Goal: Book appointment/travel/reservation

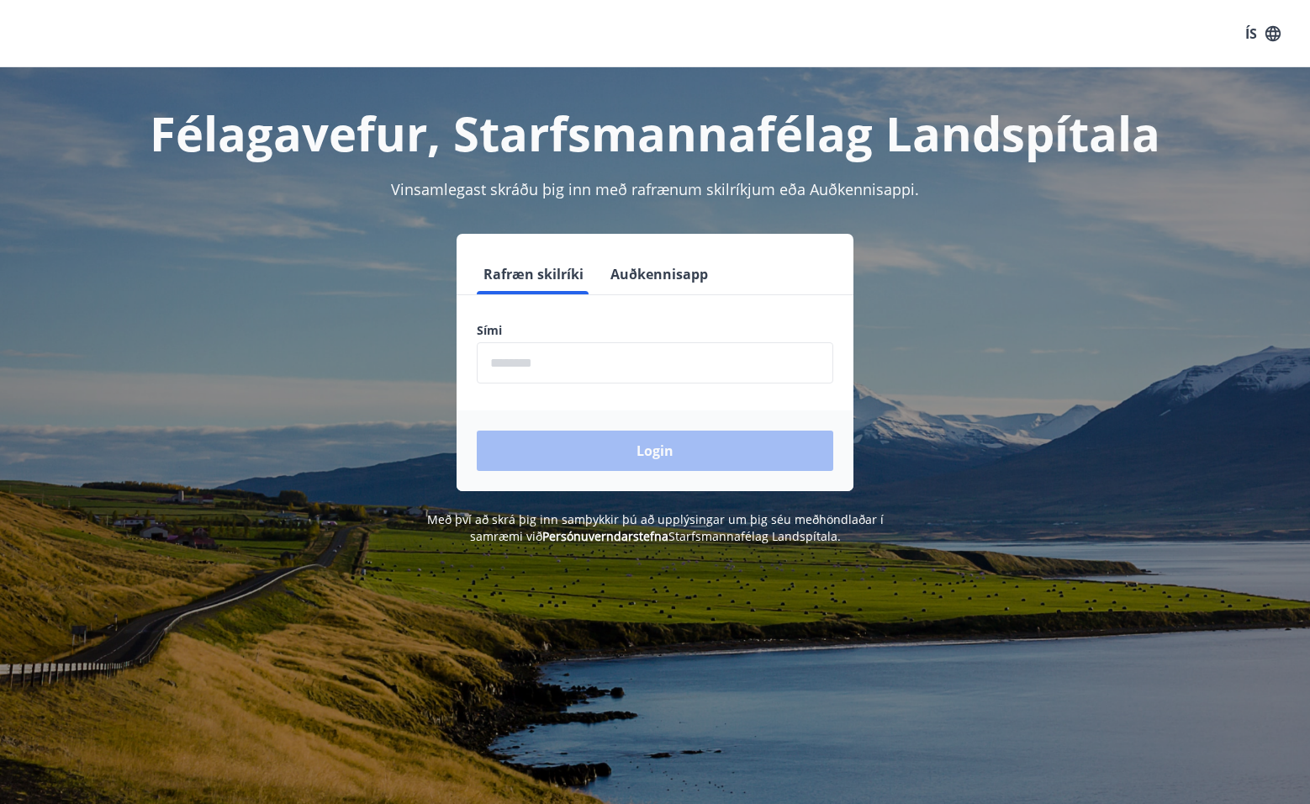
click at [687, 367] on input "phone" at bounding box center [655, 362] width 357 height 41
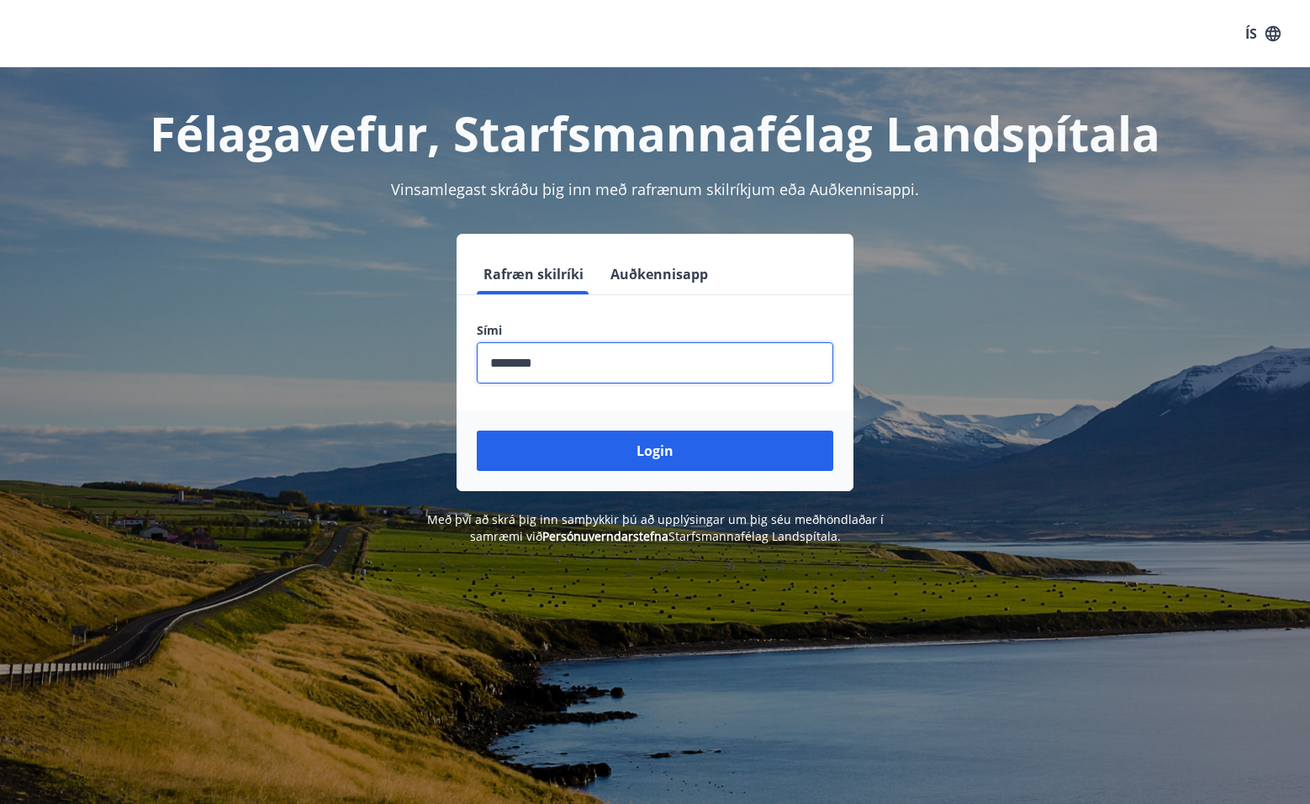
type input "********"
click at [477, 431] on button "Login" at bounding box center [655, 451] width 357 height 40
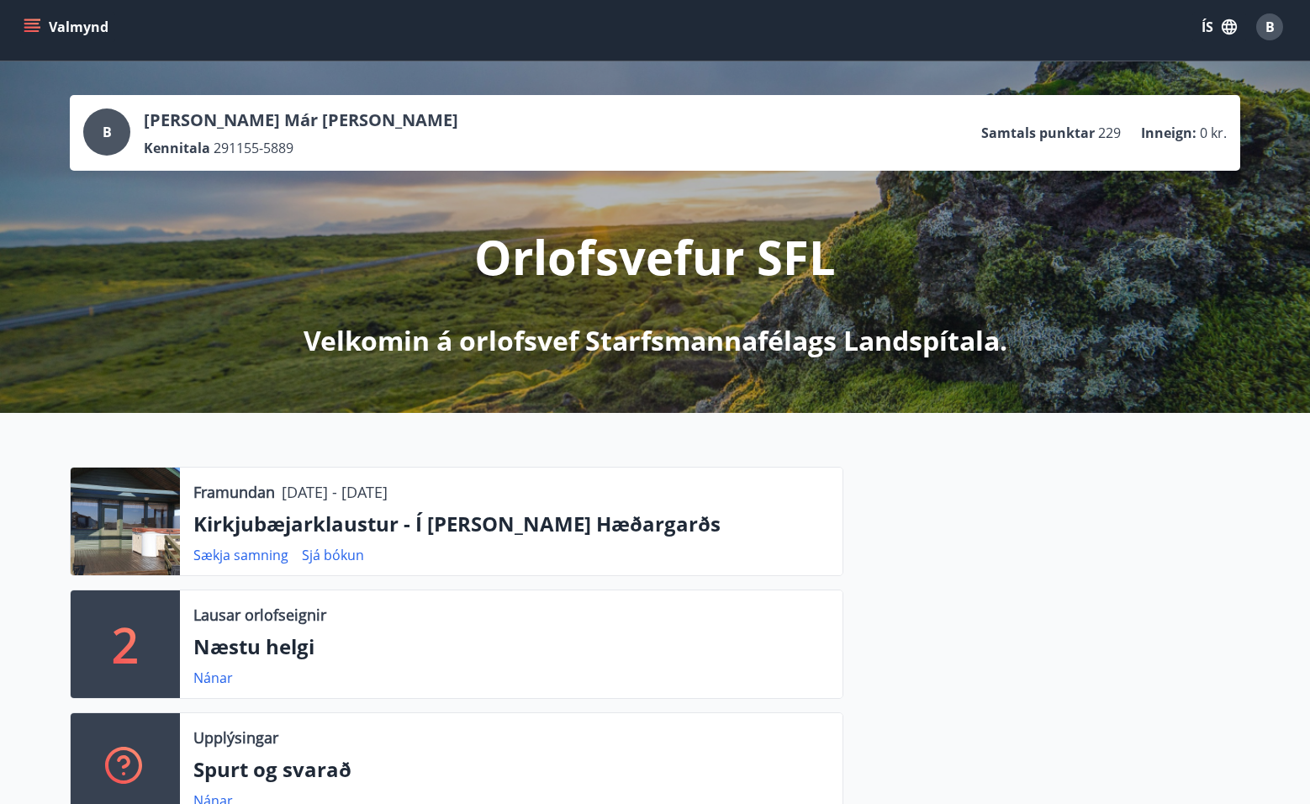
click at [159, 517] on div at bounding box center [125, 521] width 109 height 108
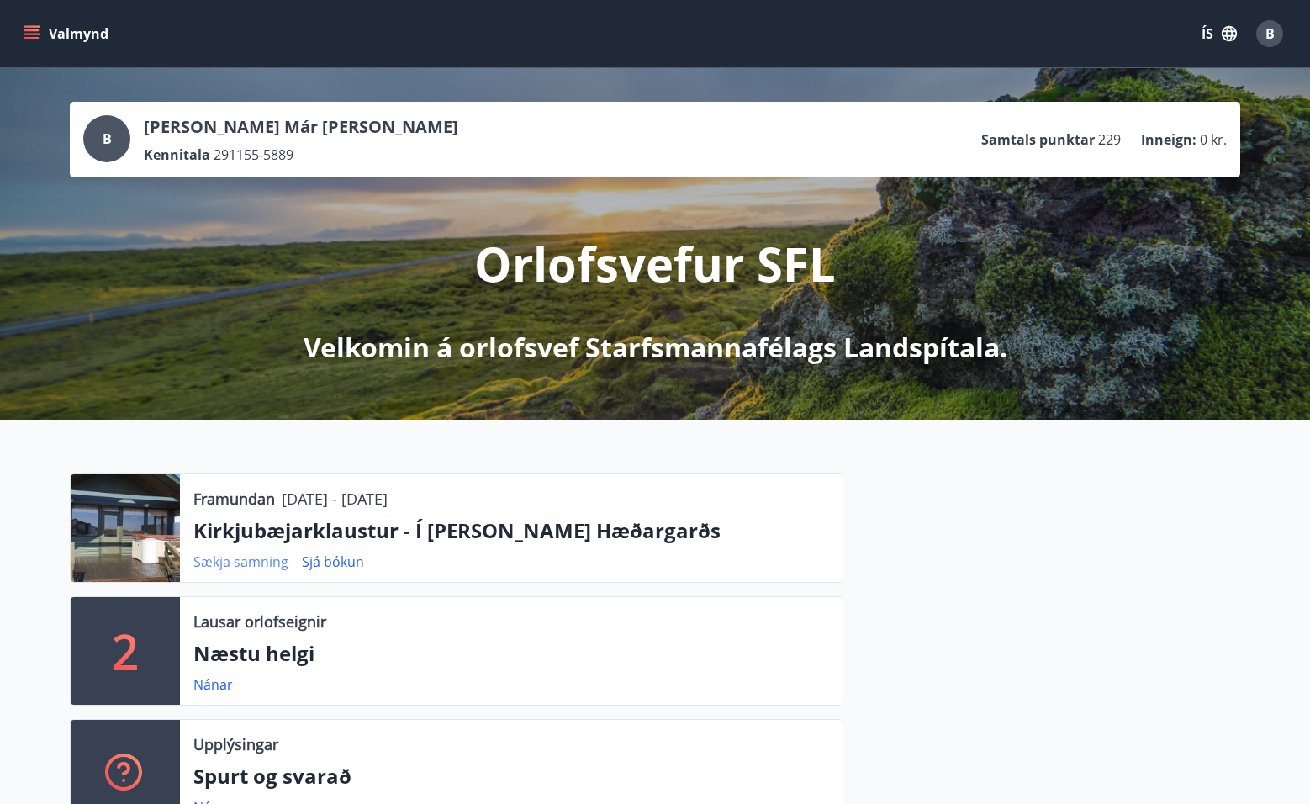
click at [259, 563] on link "Sækja samning" at bounding box center [240, 561] width 95 height 18
click at [335, 557] on link "Sjá bókun" at bounding box center [333, 561] width 62 height 18
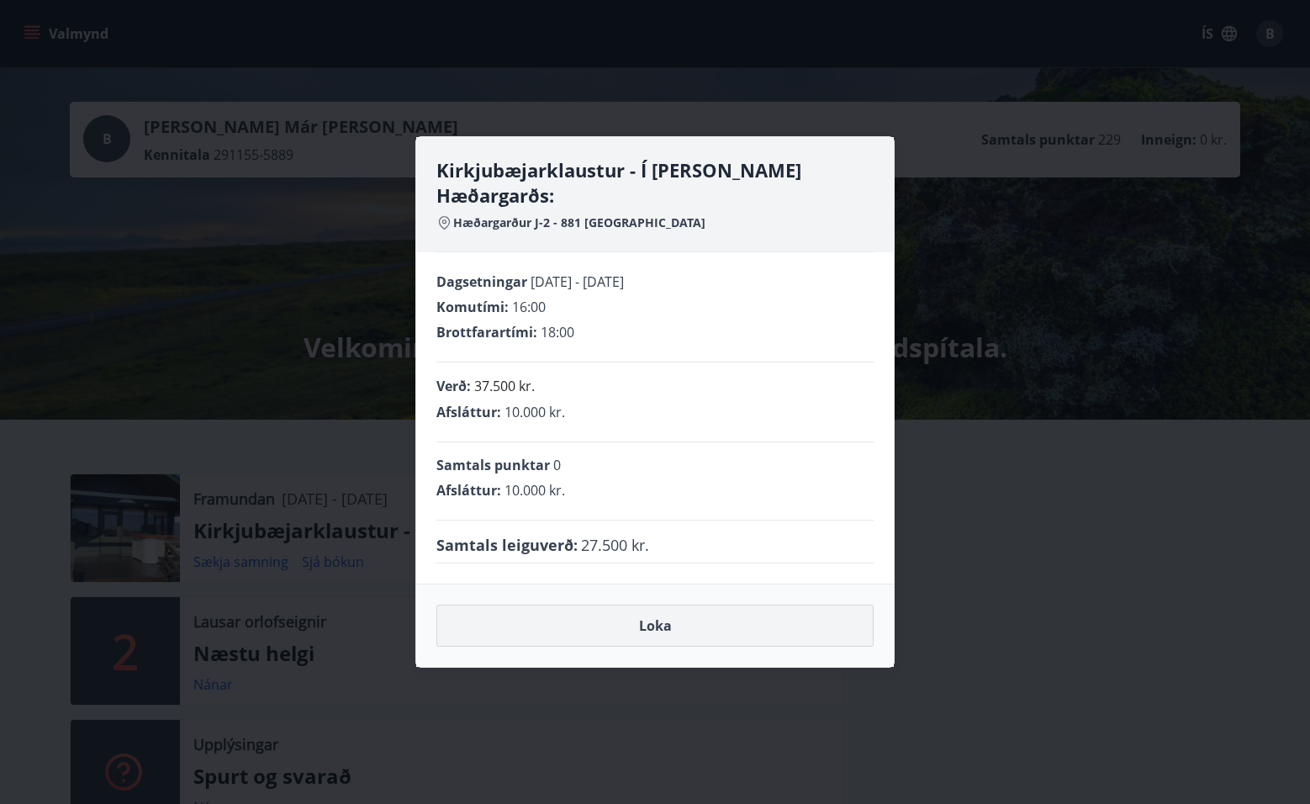
click at [568, 611] on button "Loka" at bounding box center [654, 626] width 437 height 42
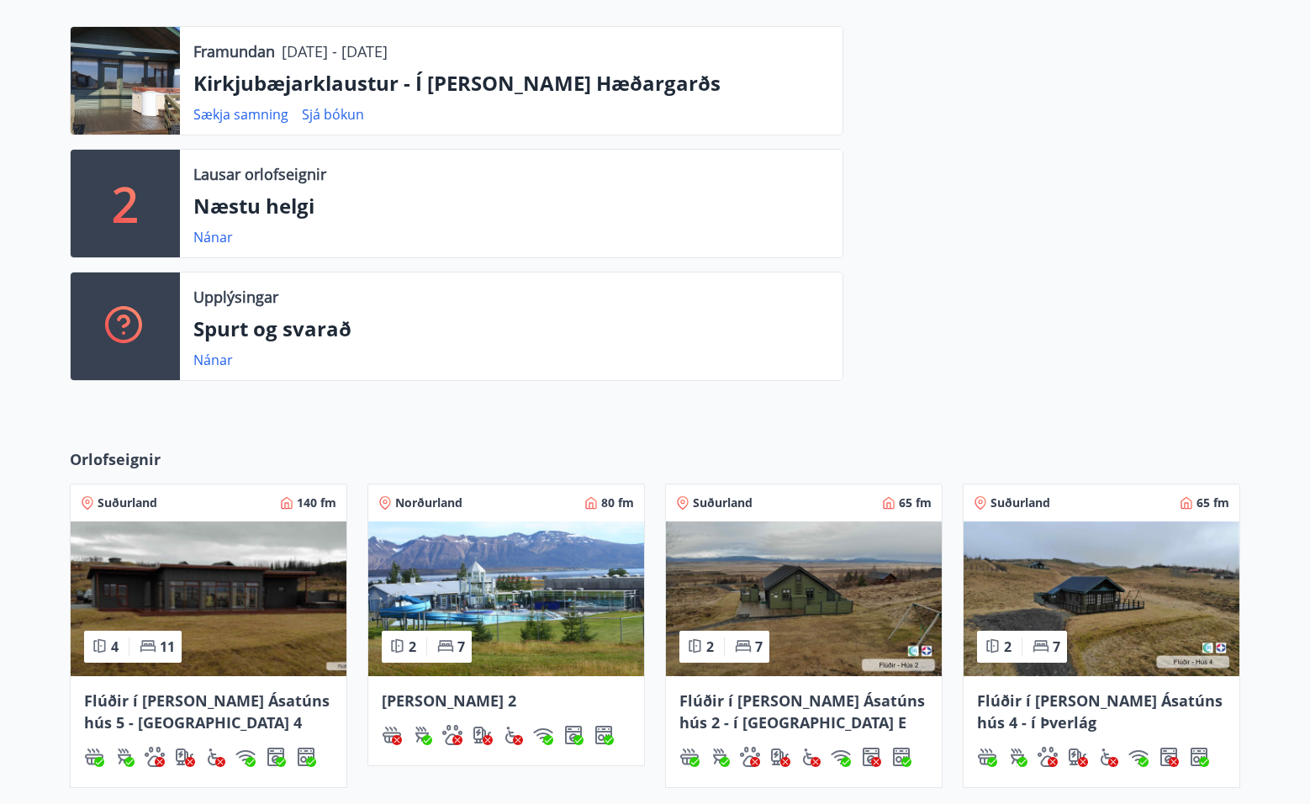
scroll to position [726, 0]
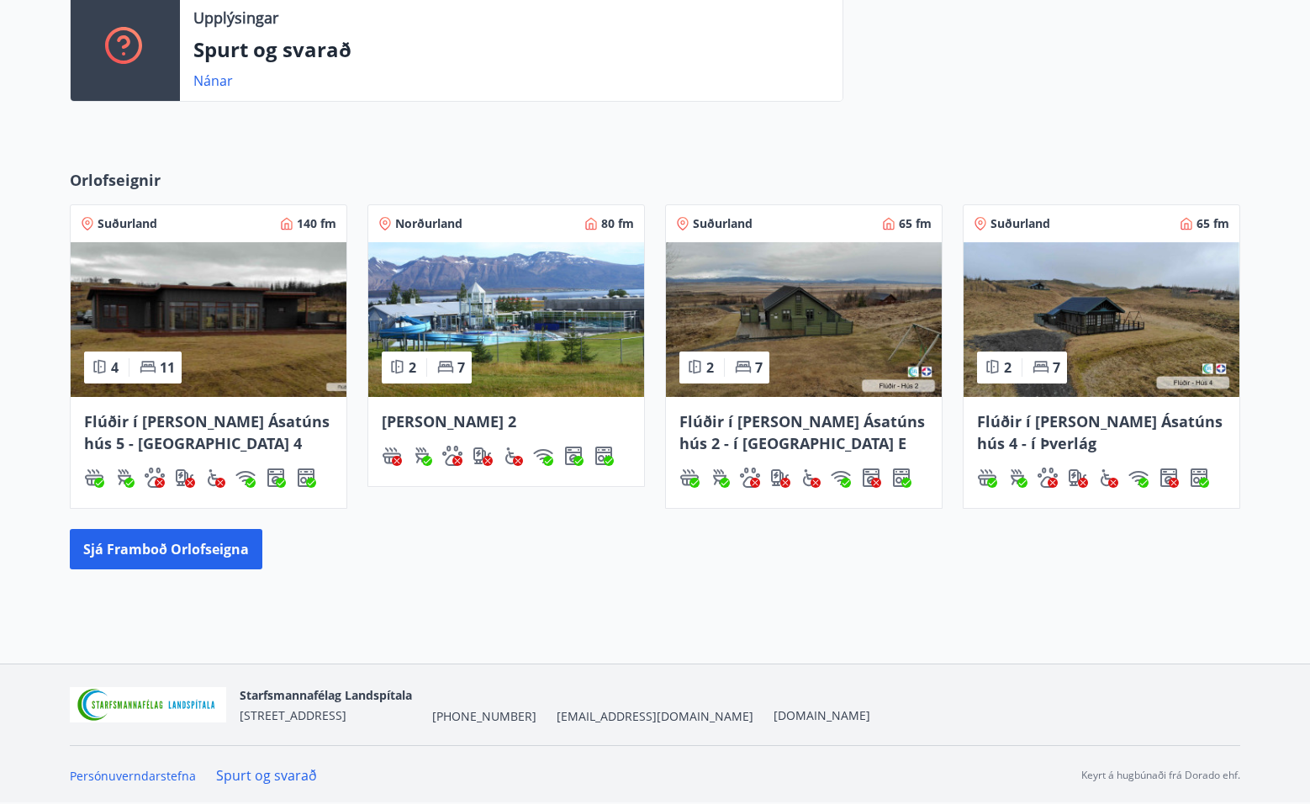
drag, startPoint x: 715, startPoint y: 715, endPoint x: 541, endPoint y: 710, distance: 173.3
click at [537, 713] on div "Starfsmannafélag Landspítala Skaftahlíð 24 , 105 Reykjavík +354 543-5969 starfs…" at bounding box center [555, 704] width 631 height 40
copy span "[EMAIL_ADDRESS][DOMAIN_NAME]"
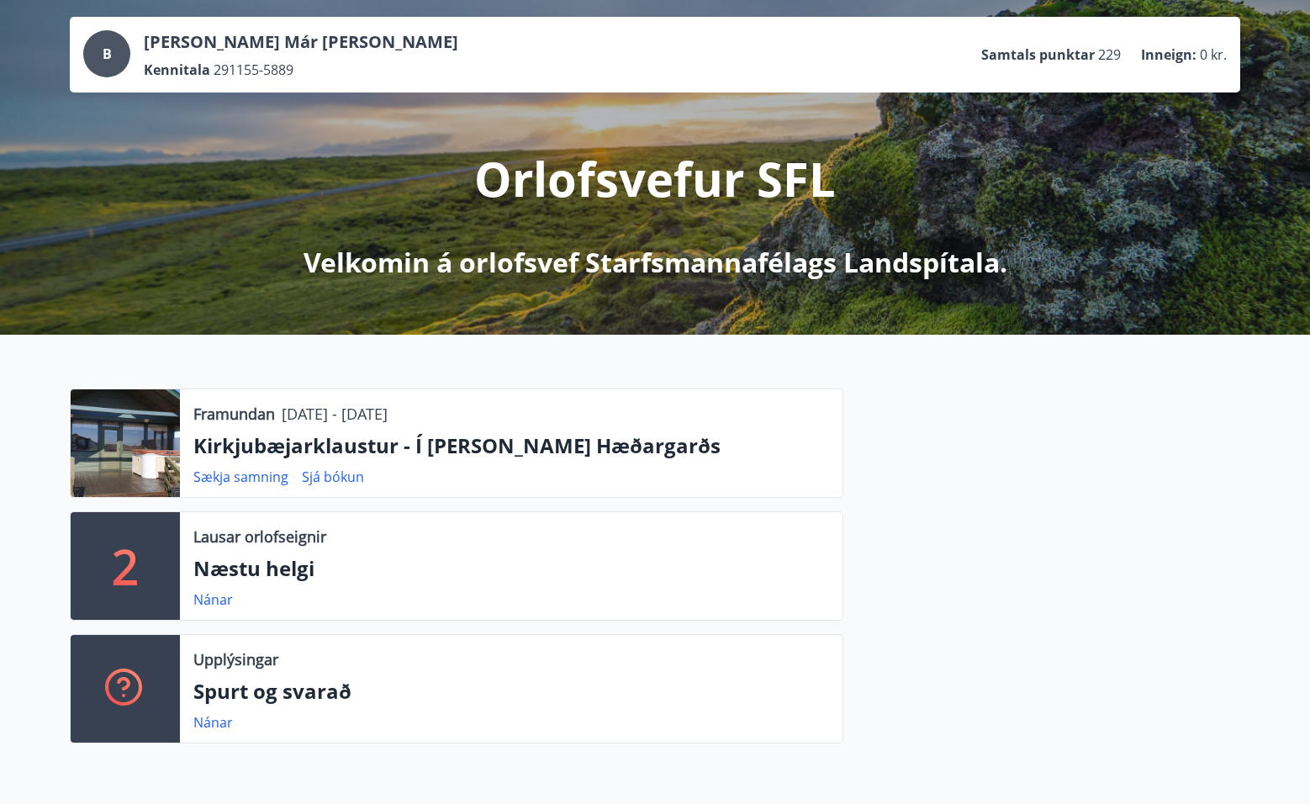
scroll to position [0, 0]
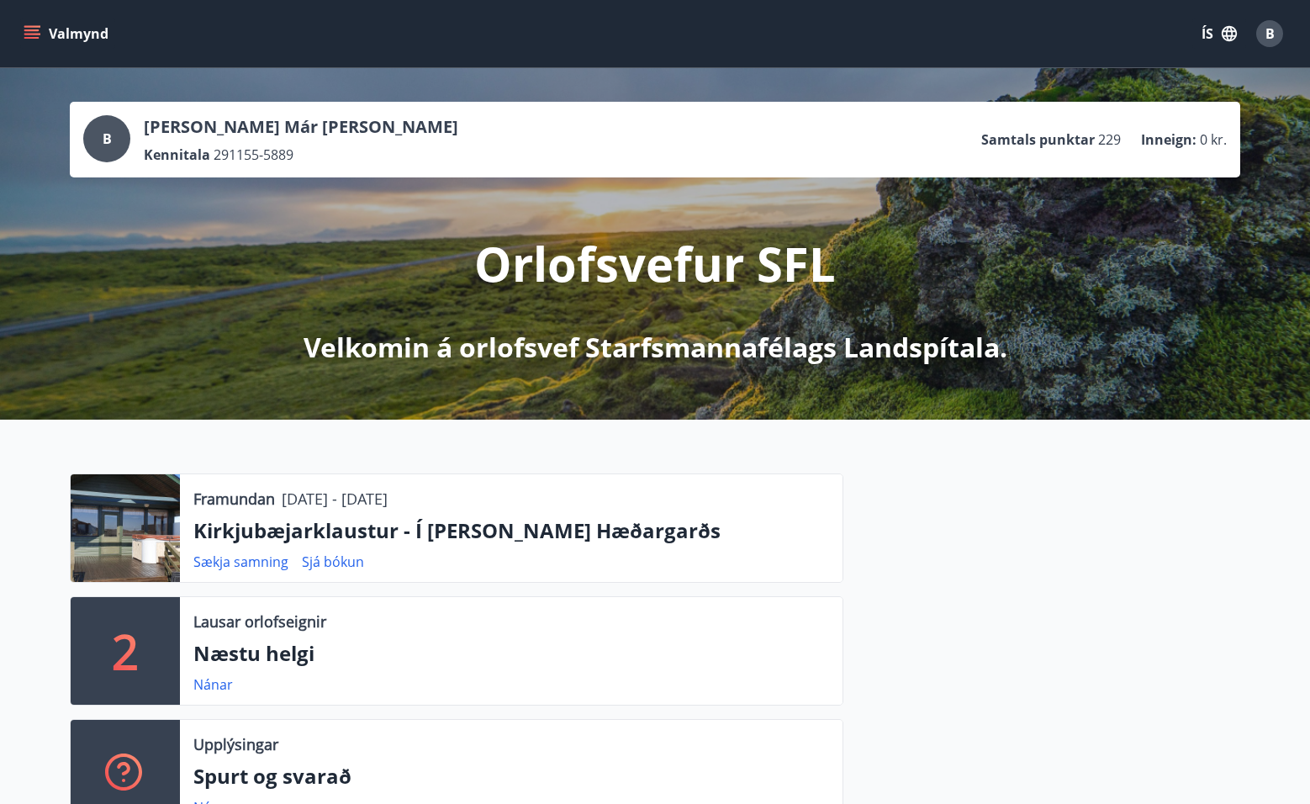
click at [24, 32] on icon "menu" at bounding box center [32, 33] width 17 height 17
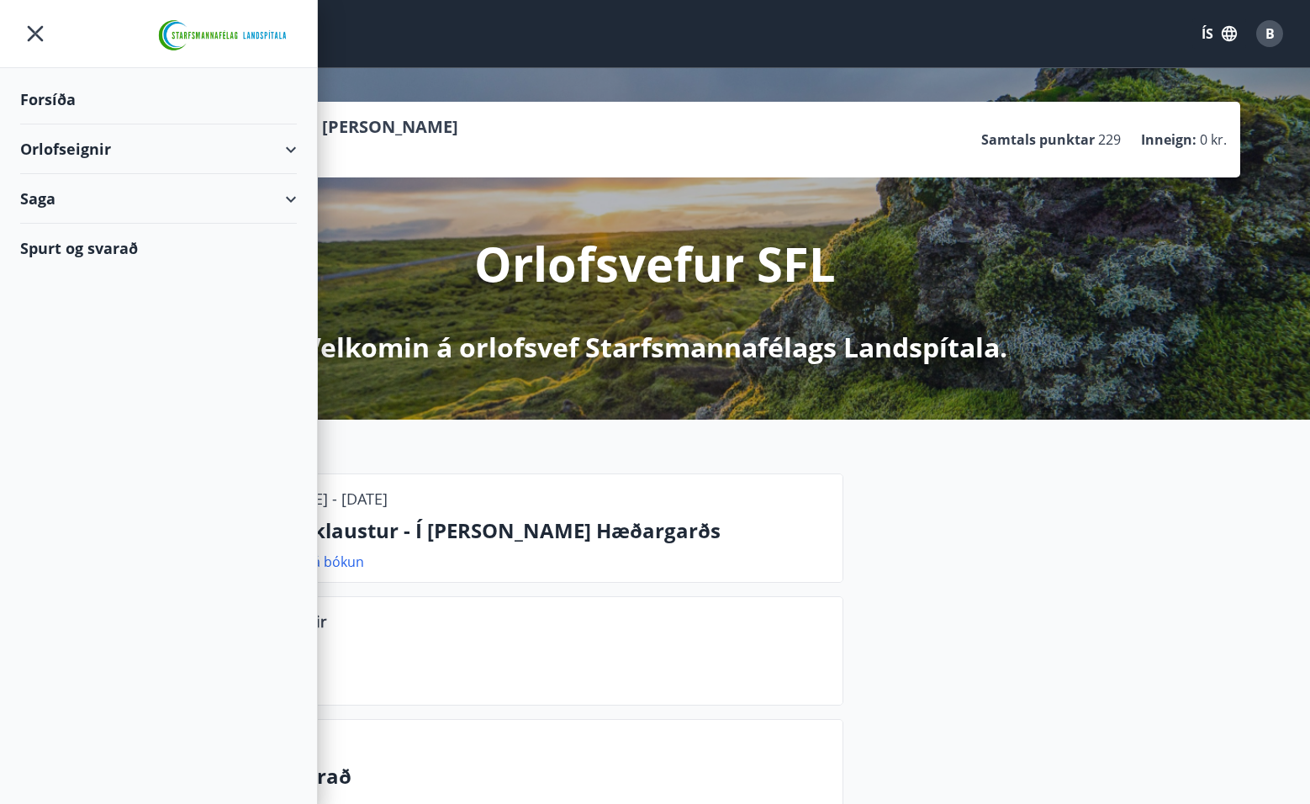
click at [101, 136] on div "Orlofseignir" at bounding box center [158, 149] width 277 height 50
click at [99, 222] on div "Bókunardagatal" at bounding box center [159, 226] width 250 height 35
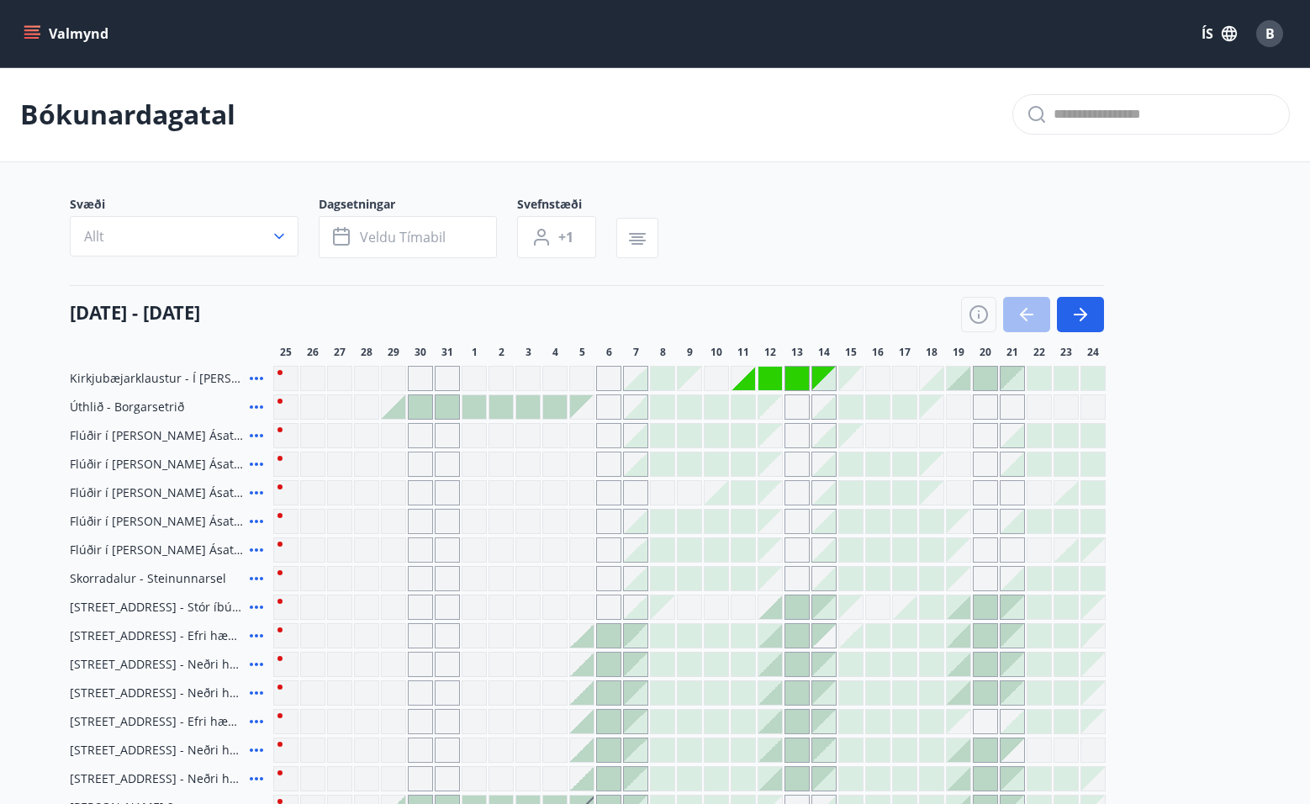
click at [401, 415] on div at bounding box center [394, 407] width 24 height 24
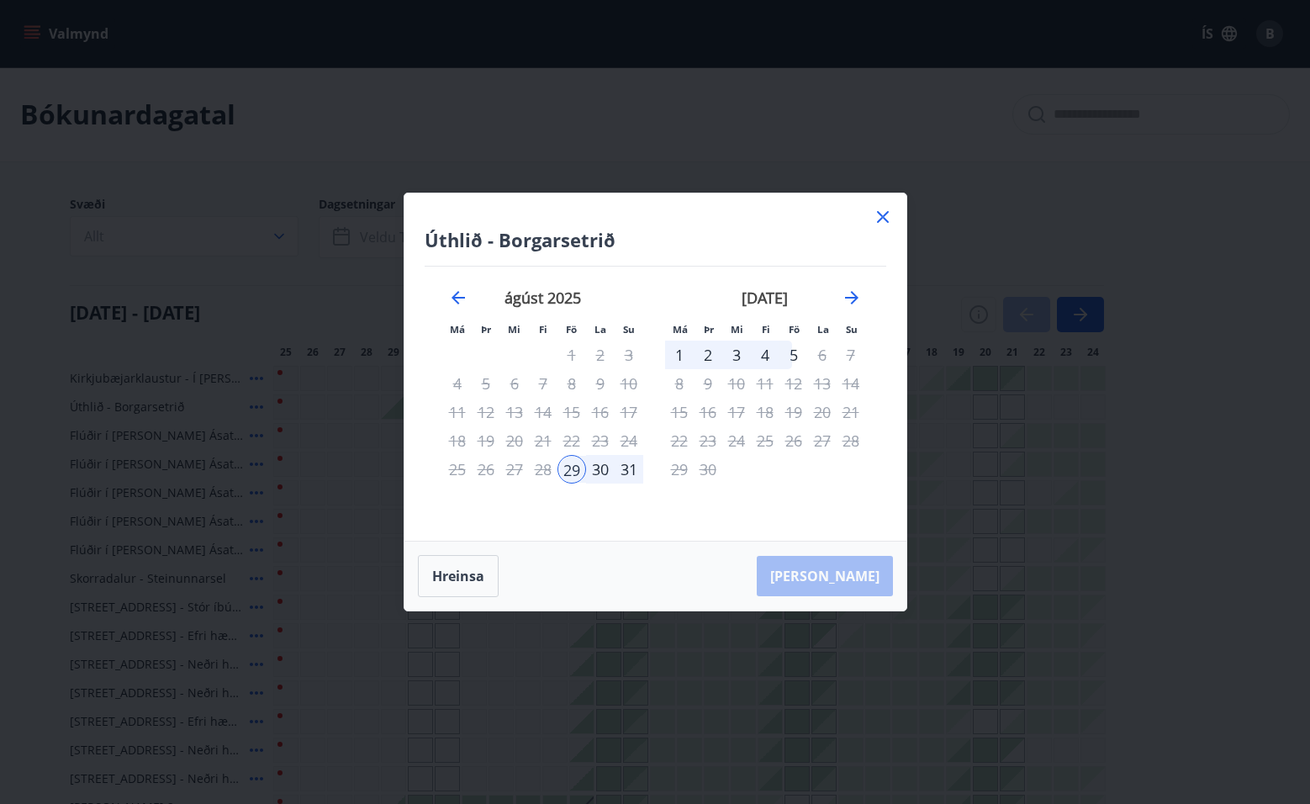
click at [878, 219] on icon at bounding box center [883, 217] width 20 height 20
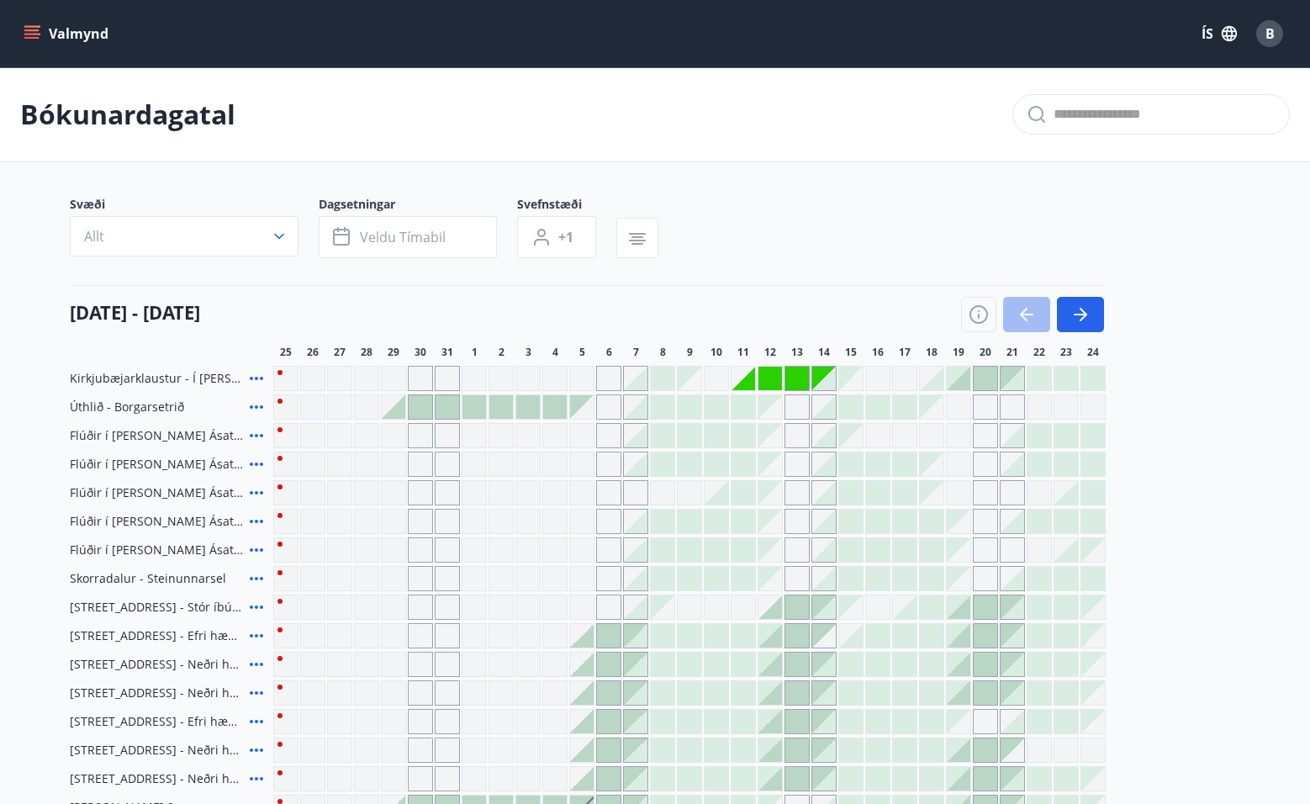
click at [881, 215] on div "Svæði Allt Dagsetningar Veldu tímabil Svefnstæði +1" at bounding box center [655, 230] width 1170 height 69
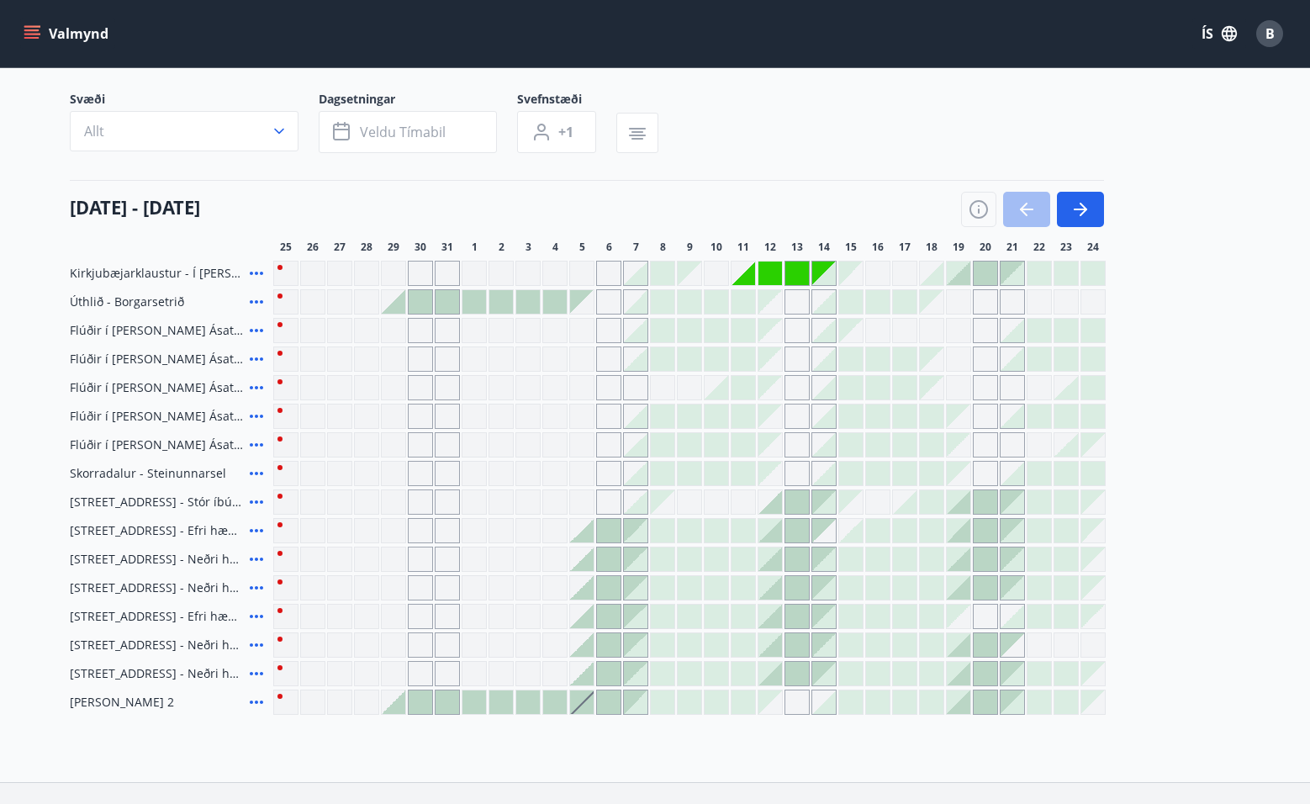
scroll to position [98, 0]
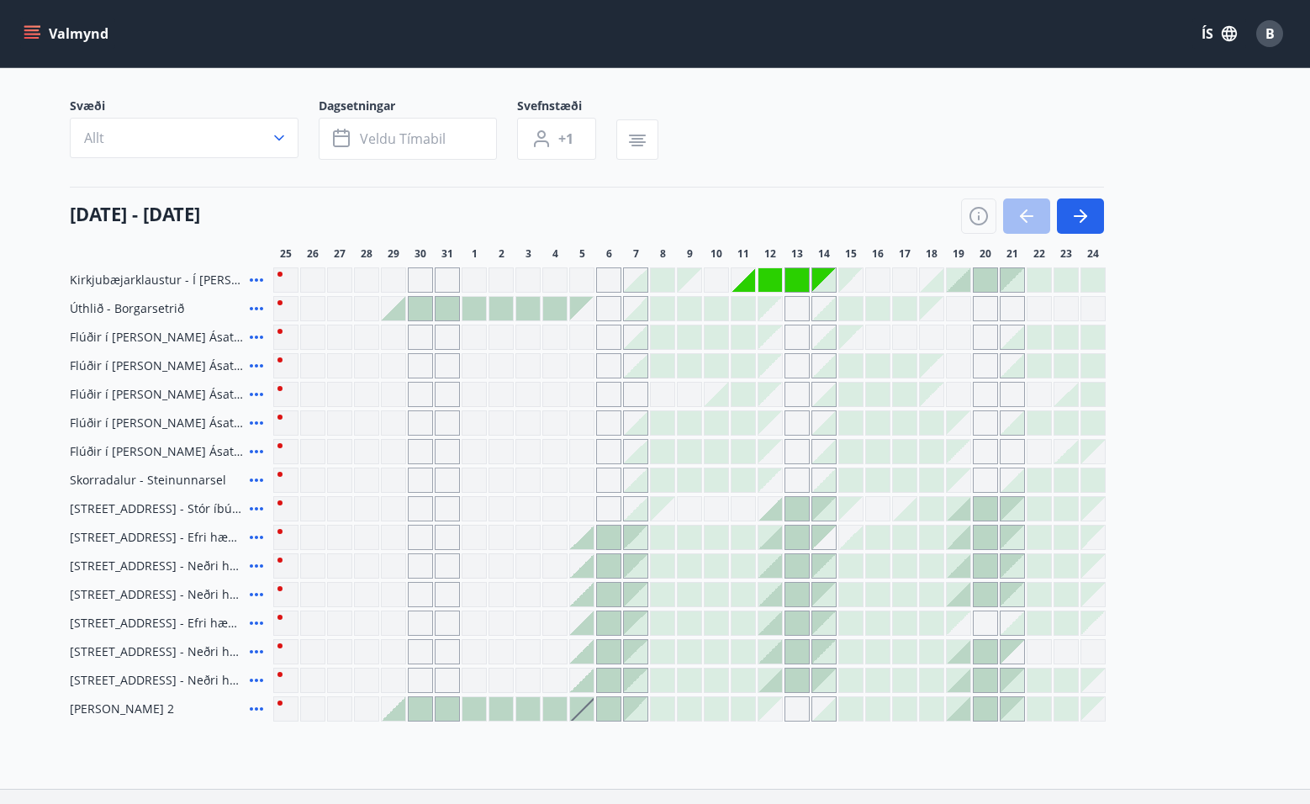
click at [639, 456] on div at bounding box center [636, 452] width 24 height 24
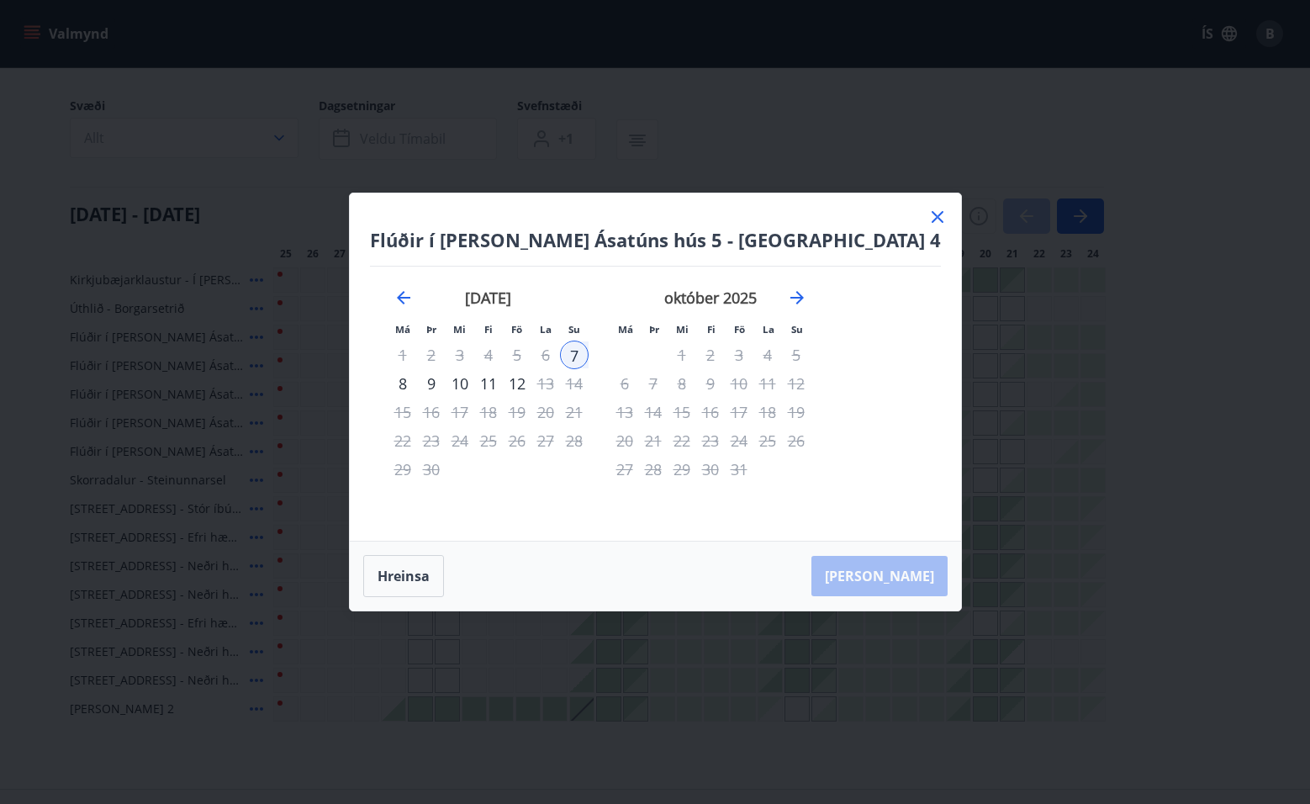
click at [446, 385] on div "9" at bounding box center [431, 383] width 29 height 29
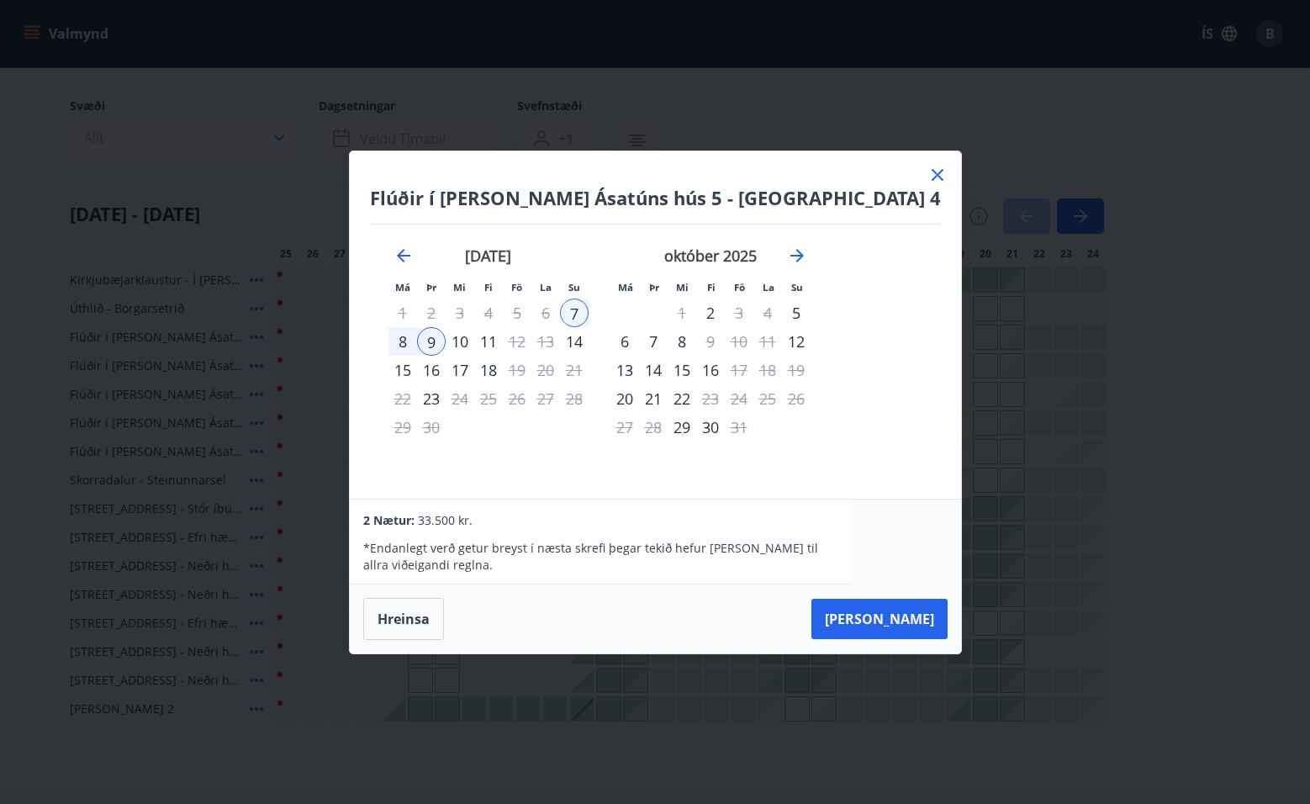
click at [474, 336] on div "10" at bounding box center [460, 341] width 29 height 29
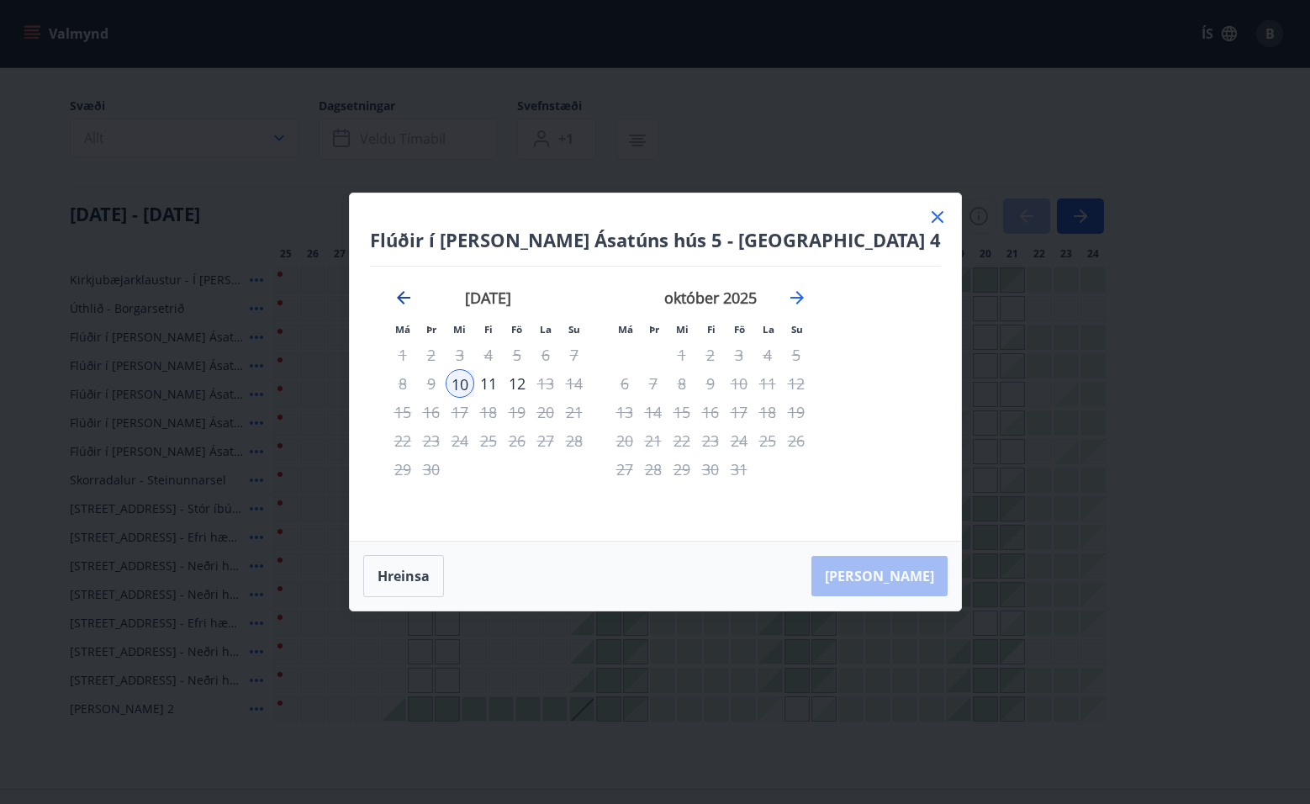
click at [410, 298] on icon "Move backward to switch to the previous month." at bounding box center [403, 297] width 13 height 13
click at [444, 573] on button "Hreinsa" at bounding box center [403, 576] width 81 height 42
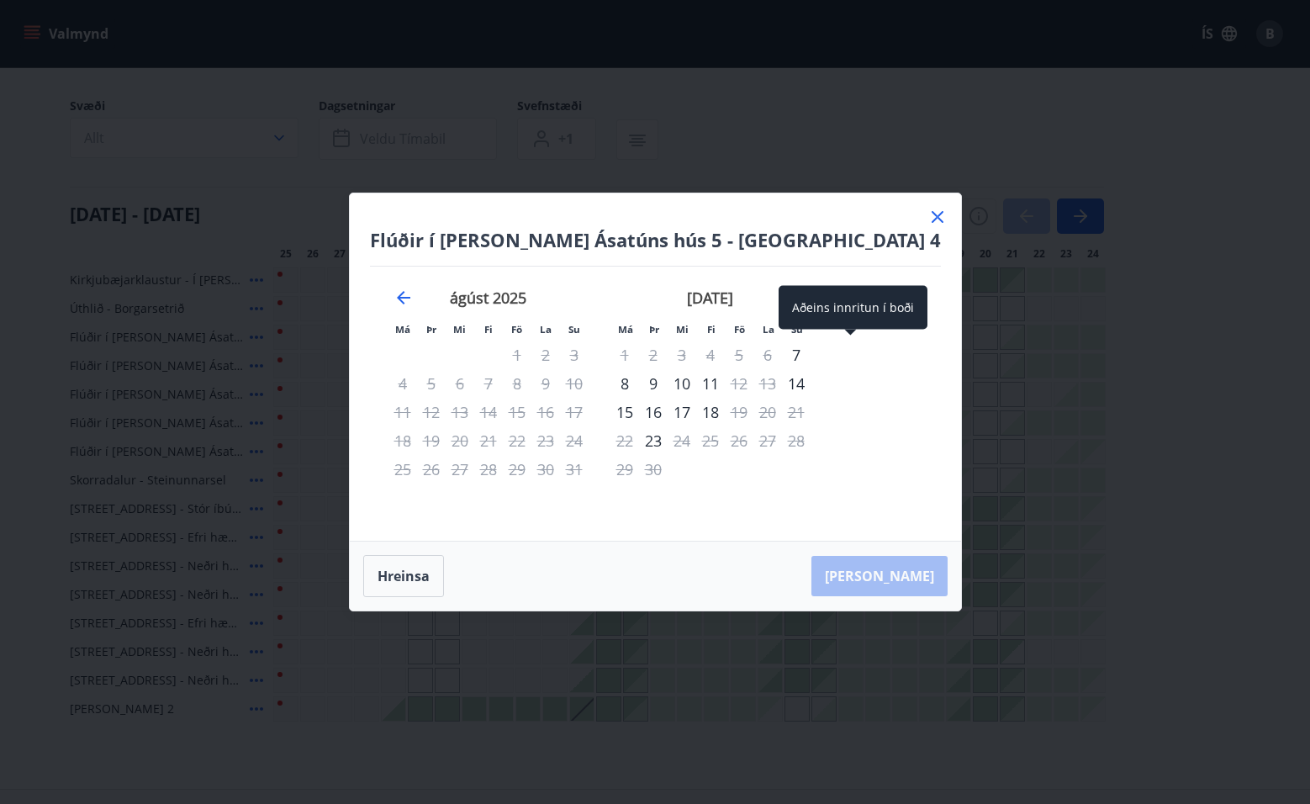
click at [811, 353] on div "7" at bounding box center [796, 355] width 29 height 29
click at [696, 378] on div "10" at bounding box center [682, 383] width 29 height 29
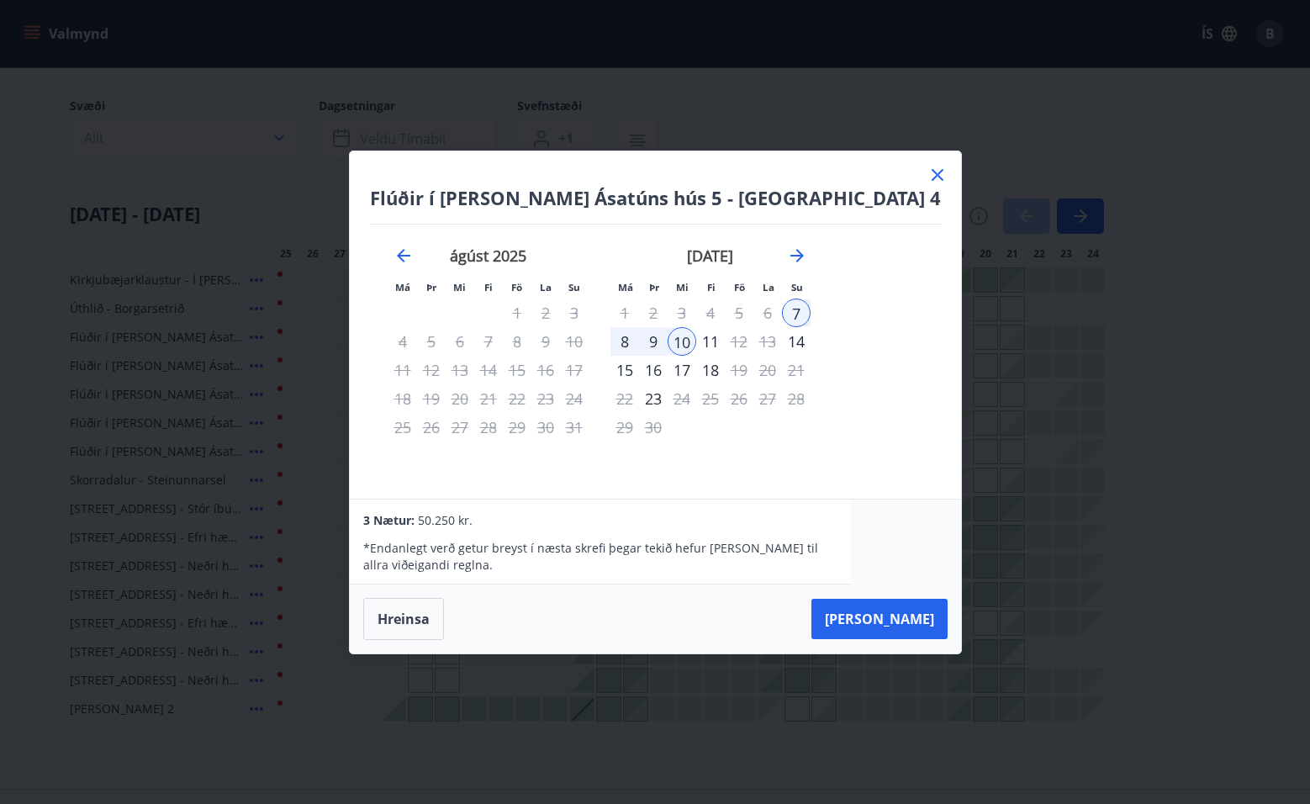
click at [932, 177] on icon at bounding box center [938, 175] width 12 height 12
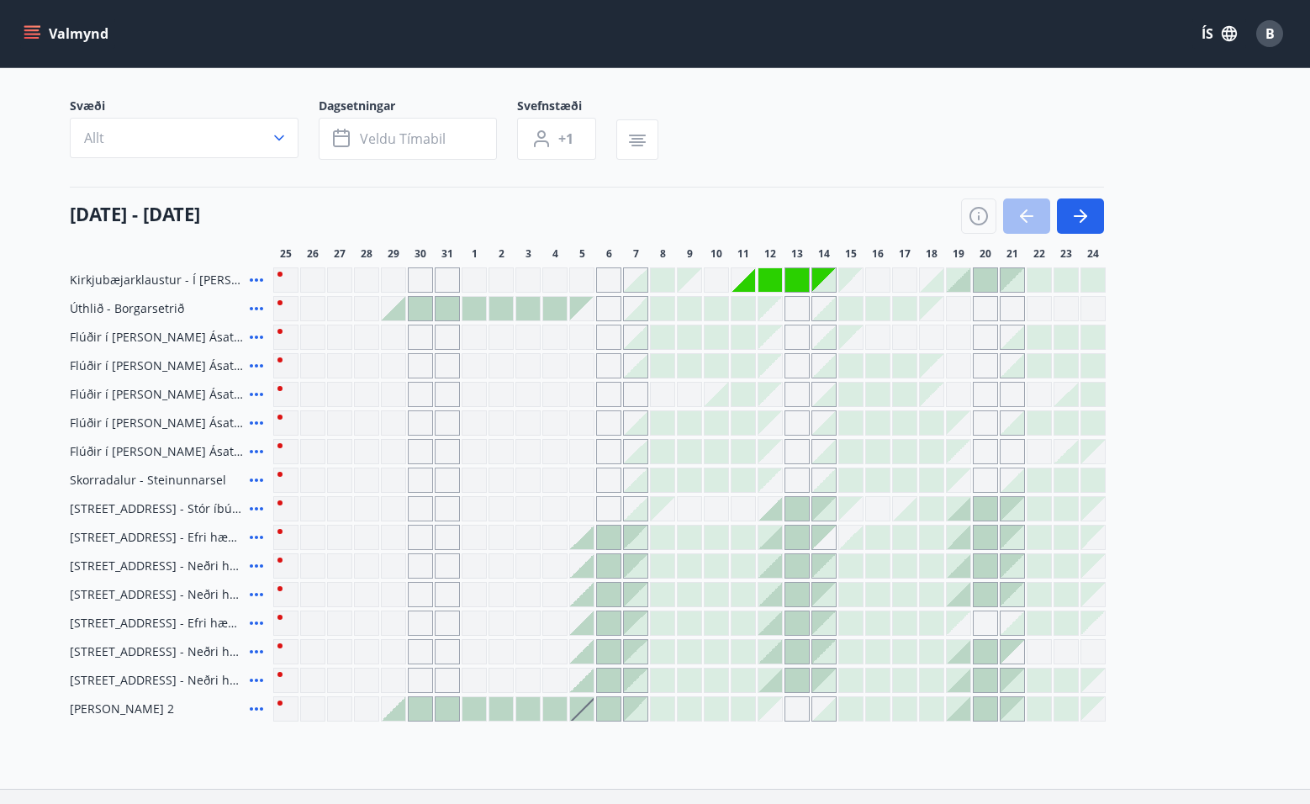
click at [637, 336] on div at bounding box center [636, 337] width 24 height 24
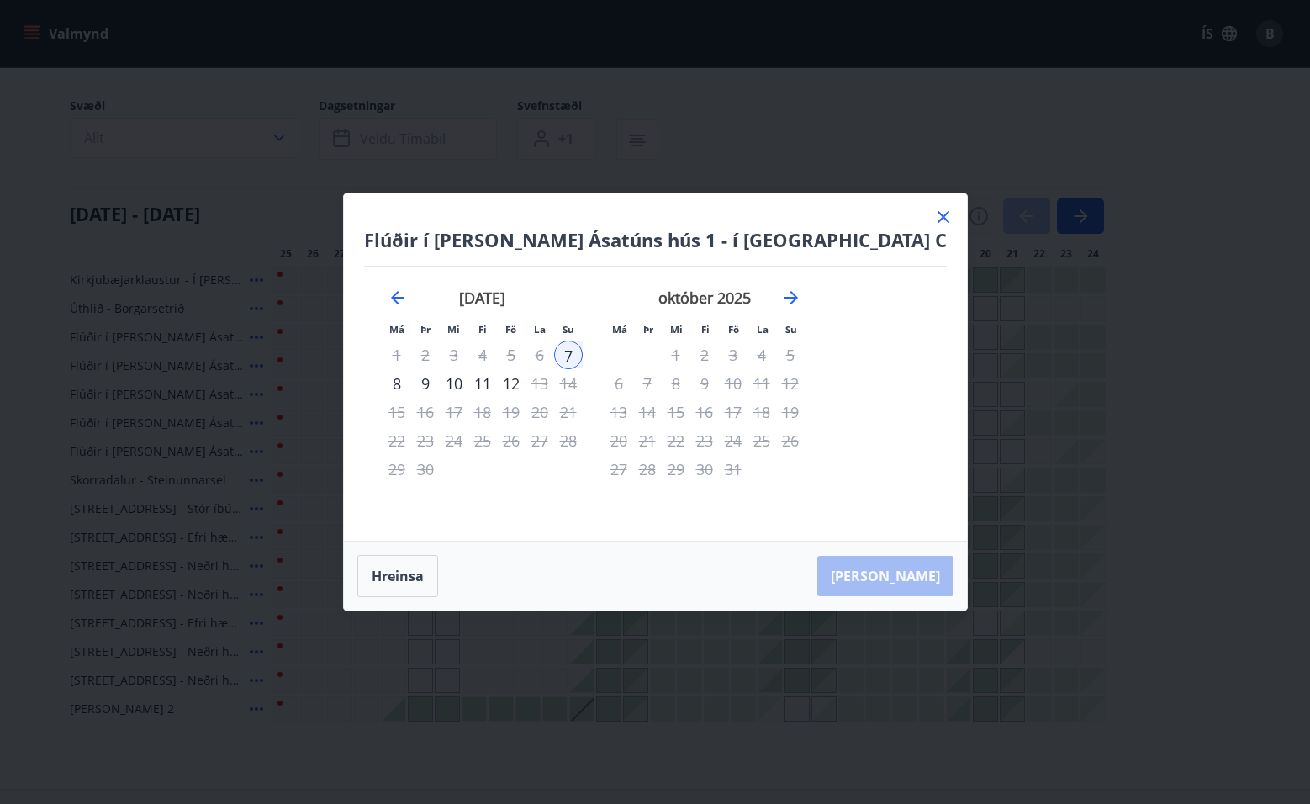
click at [468, 376] on div "10" at bounding box center [454, 383] width 29 height 29
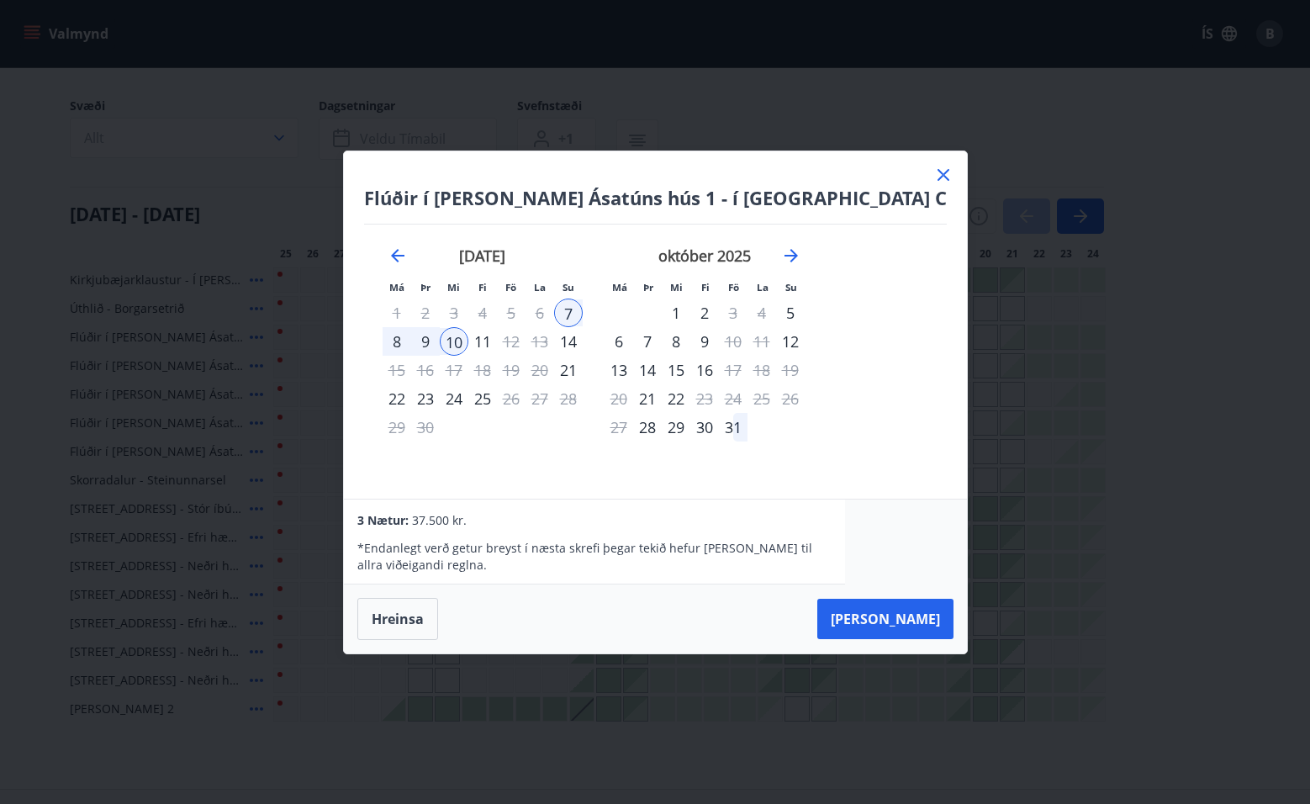
click at [938, 172] on icon at bounding box center [944, 175] width 12 height 12
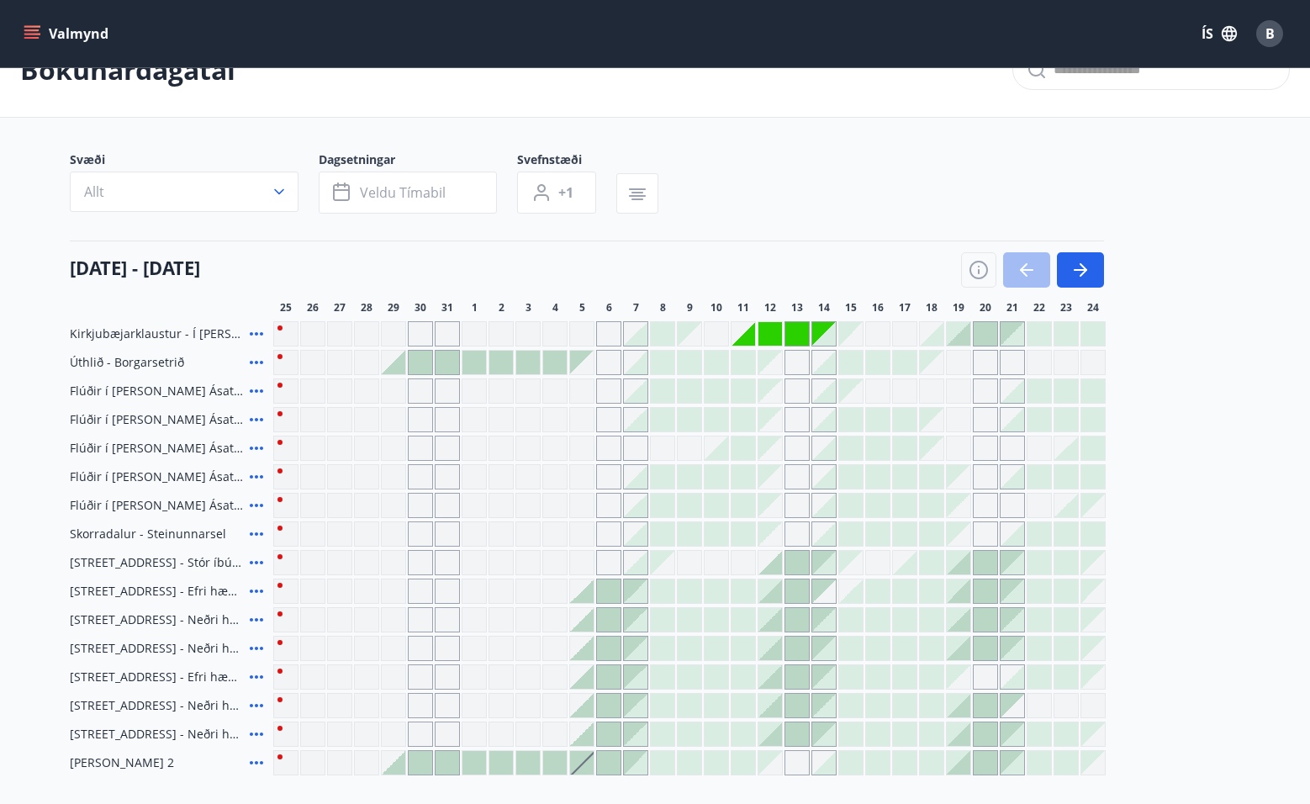
scroll to position [0, 0]
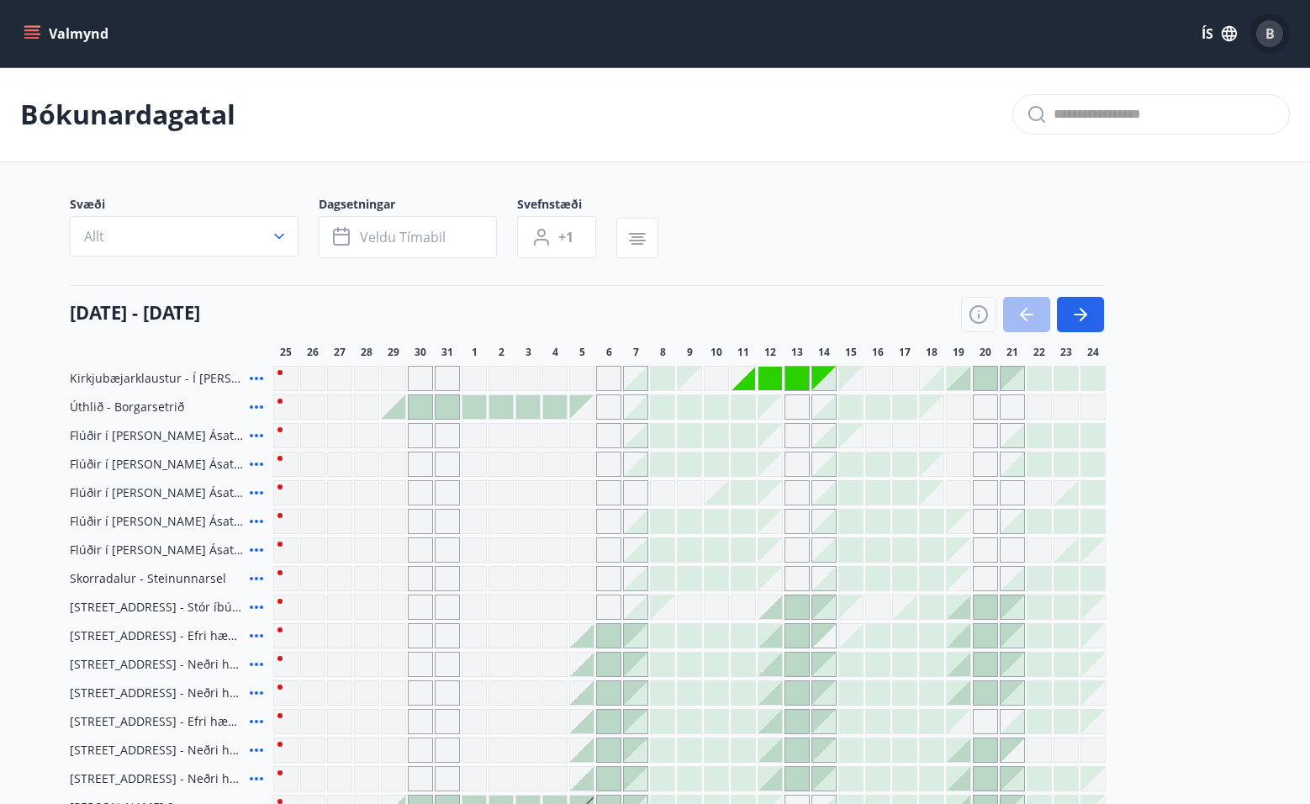
click at [1278, 30] on div "B" at bounding box center [1269, 33] width 27 height 27
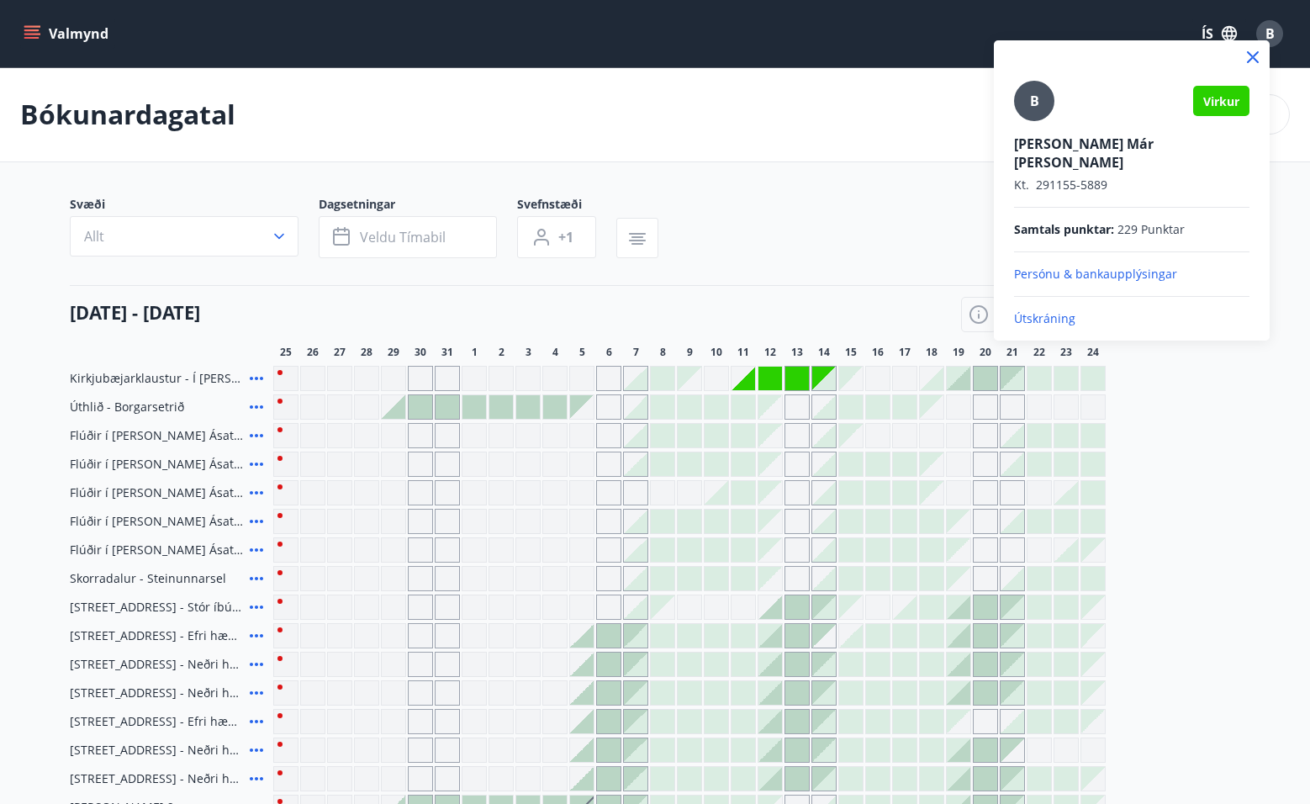
click at [1053, 310] on p "Útskráning" at bounding box center [1131, 318] width 235 height 17
